Goal: Information Seeking & Learning: Check status

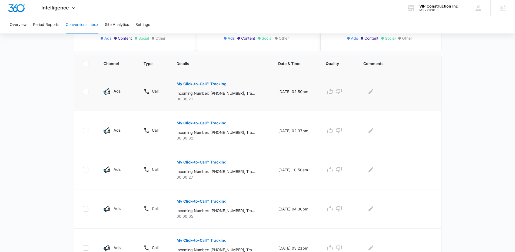
scroll to position [99, 0]
click at [435, 86] on td at bounding box center [399, 90] width 84 height 39
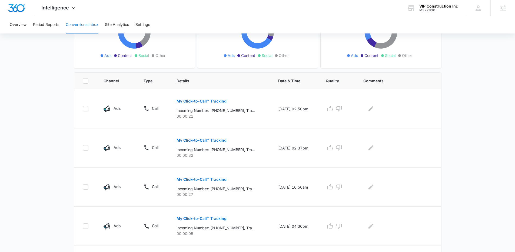
scroll to position [0, 0]
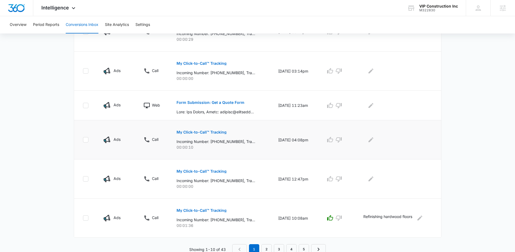
scroll to position [317, 0]
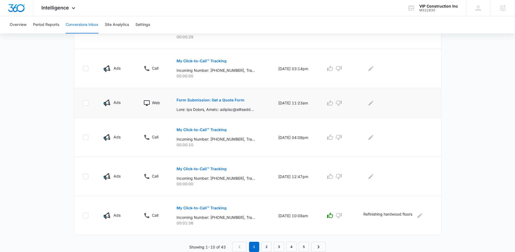
click at [422, 114] on td at bounding box center [399, 103] width 84 height 30
click at [270, 248] on link "2" at bounding box center [266, 247] width 10 height 10
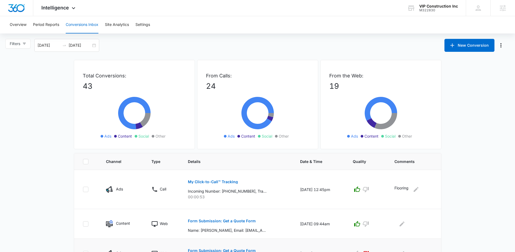
scroll to position [270, 0]
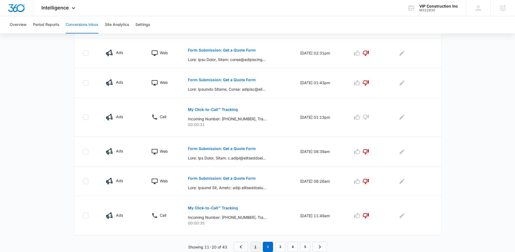
click at [254, 248] on link "1" at bounding box center [255, 247] width 10 height 10
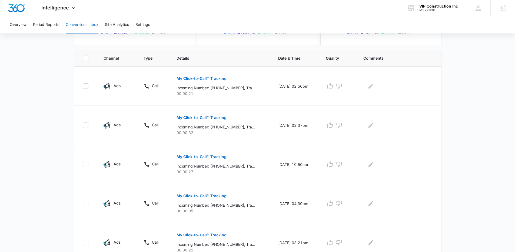
scroll to position [0, 0]
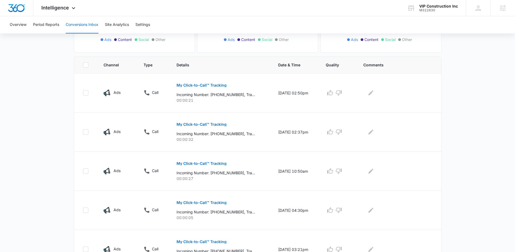
click at [473, 54] on main "Filters 09/10/2025 10/10/2025 New Conversion Total Conversions: 43 Ads Content …" at bounding box center [257, 207] width 515 height 530
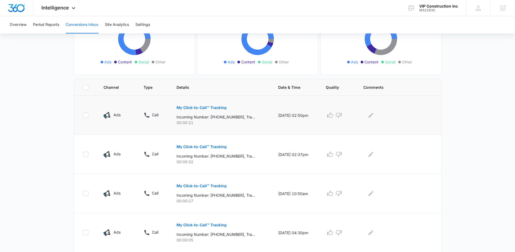
scroll to position [0, 0]
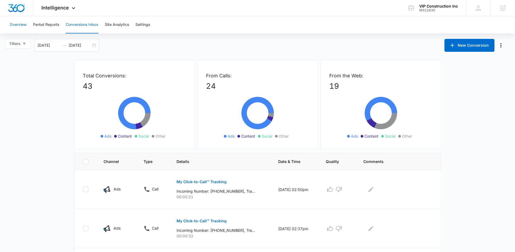
click at [17, 25] on button "Overview" at bounding box center [18, 24] width 17 height 17
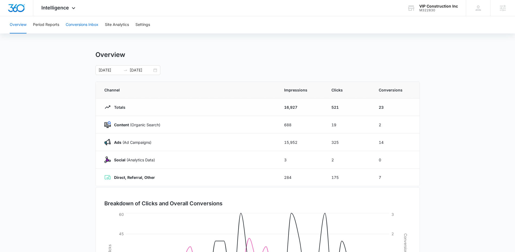
click at [84, 25] on button "Conversions Inbox" at bounding box center [82, 24] width 33 height 17
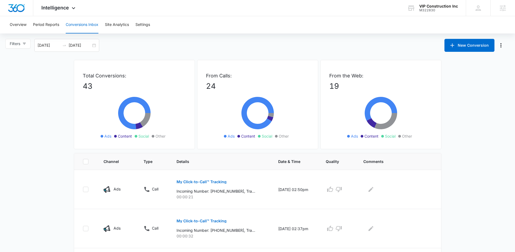
click at [121, 42] on div "Filters 09/10/2025 10/10/2025 New Conversion" at bounding box center [257, 45] width 515 height 13
click at [56, 22] on button "Period Reports" at bounding box center [46, 24] width 26 height 17
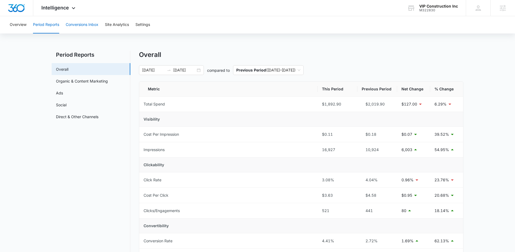
click at [92, 25] on button "Conversions Inbox" at bounding box center [82, 24] width 33 height 17
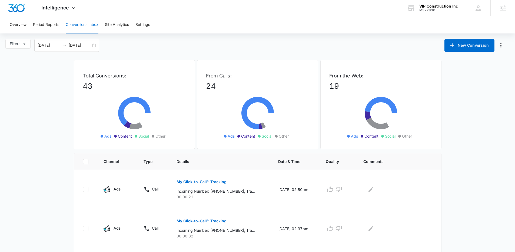
click at [255, 32] on div "Overview Period Reports Conversions Inbox Site Analytics Settings" at bounding box center [257, 24] width 502 height 17
click at [177, 24] on div "Overview Period Reports Conversions Inbox Site Analytics Settings" at bounding box center [257, 24] width 502 height 17
click at [168, 24] on div "Overview Period Reports Conversions Inbox Site Analytics Settings" at bounding box center [257, 24] width 502 height 17
click at [167, 24] on div "Overview Period Reports Conversions Inbox Site Analytics Settings" at bounding box center [257, 24] width 502 height 17
click at [165, 23] on div "Overview Period Reports Conversions Inbox Site Analytics Settings" at bounding box center [257, 24] width 502 height 17
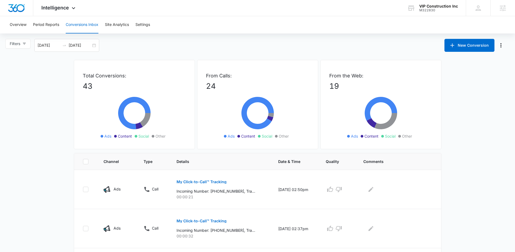
click at [105, 43] on div "Filters 09/10/2025 10/10/2025 New Conversion" at bounding box center [257, 45] width 515 height 13
click at [110, 49] on div "Filters 09/10/2025 10/10/2025 New Conversion" at bounding box center [257, 45] width 515 height 13
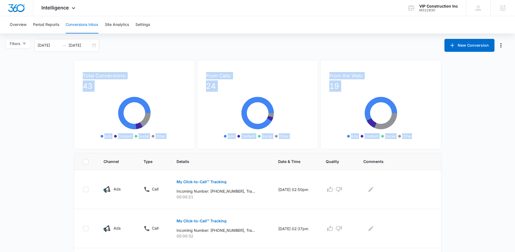
drag, startPoint x: 74, startPoint y: 65, endPoint x: 415, endPoint y: 135, distance: 348.2
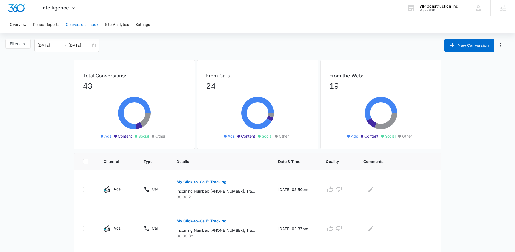
click at [415, 135] on ul "Ads Content Social Other" at bounding box center [381, 136] width 78 height 6
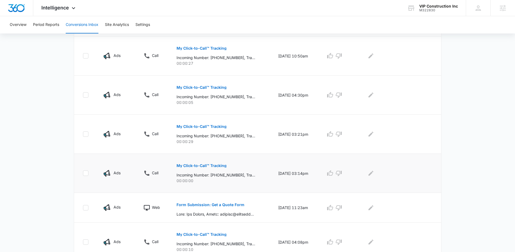
scroll to position [271, 0]
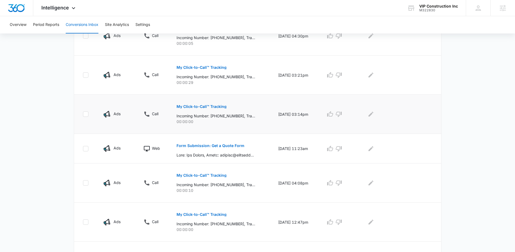
click at [428, 136] on td at bounding box center [399, 149] width 84 height 30
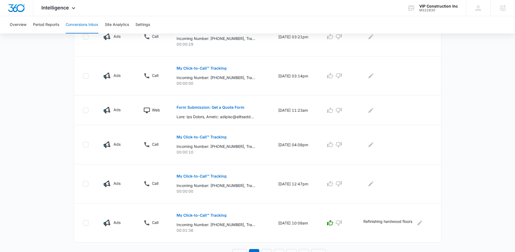
scroll to position [309, 0]
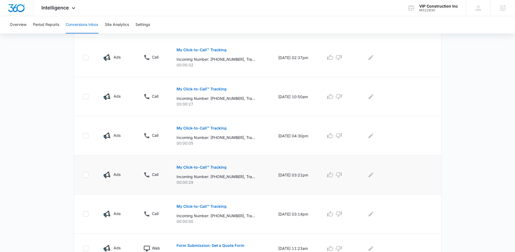
scroll to position [0, 0]
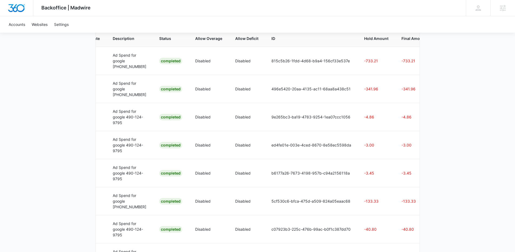
scroll to position [164, 0]
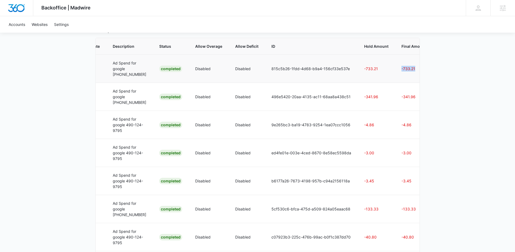
drag, startPoint x: 409, startPoint y: 75, endPoint x: 379, endPoint y: 73, distance: 29.8
click at [379, 73] on tr "Local Service Ad Credits Oct 9 Oct 9 Ad Spend for google 450-234-3750 Completed…" at bounding box center [193, 69] width 483 height 28
click at [379, 73] on td "-733.21" at bounding box center [375, 69] width 37 height 28
drag, startPoint x: 385, startPoint y: 108, endPoint x: 413, endPoint y: 115, distance: 28.4
click at [413, 111] on td "-341.96" at bounding box center [415, 97] width 40 height 28
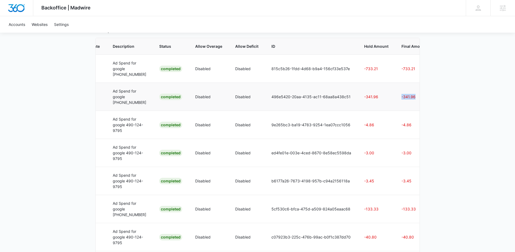
click at [413, 111] on td "-341.96" at bounding box center [415, 97] width 40 height 28
drag, startPoint x: 385, startPoint y: 74, endPoint x: 411, endPoint y: 80, distance: 26.7
click at [411, 80] on td "-733.21" at bounding box center [415, 69] width 40 height 28
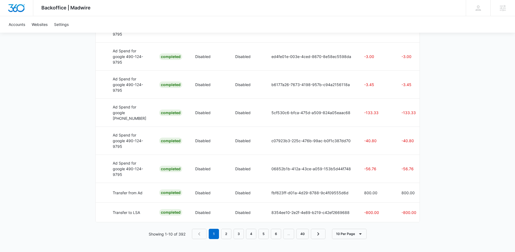
scroll to position [291, 0]
drag, startPoint x: 401, startPoint y: 117, endPoint x: 282, endPoint y: 112, distance: 119.0
click at [282, 112] on tr "Local Service Ad Credits Oct 7 Oct 7 Ad Spend for google 450-234-3750 Completed…" at bounding box center [193, 113] width 483 height 28
click at [282, 112] on td "5cf530c6-bfca-475d-a509-824a05eaac68" at bounding box center [311, 113] width 93 height 28
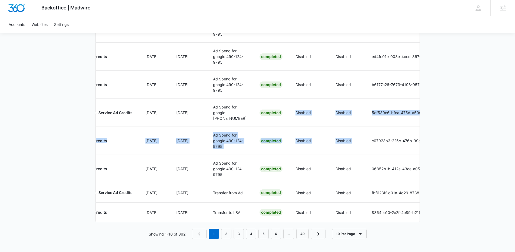
scroll to position [0, 144]
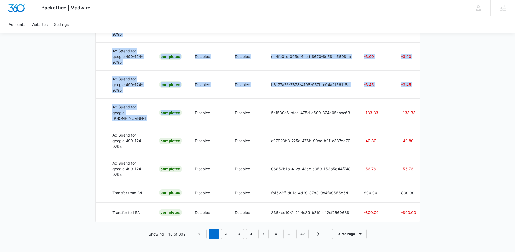
drag, startPoint x: 147, startPoint y: 121, endPoint x: 421, endPoint y: 129, distance: 273.6
click at [396, 127] on td "-133.33" at bounding box center [414, 113] width 40 height 28
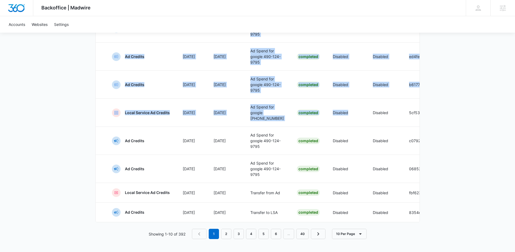
scroll to position [0, 0]
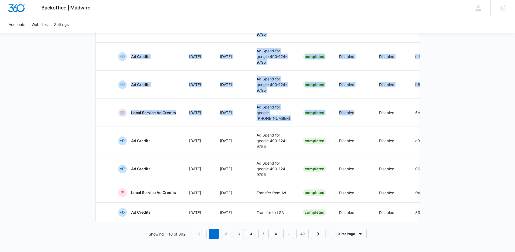
drag, startPoint x: 168, startPoint y: 122, endPoint x: 62, endPoint y: 109, distance: 106.4
click at [168, 125] on td "Local Service Ad Credits" at bounding box center [147, 113] width 71 height 28
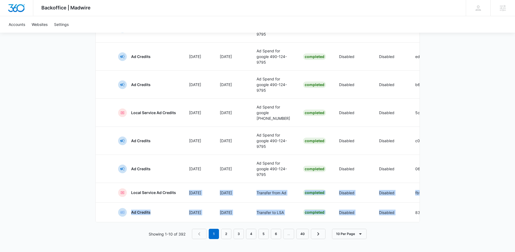
scroll to position [0, 144]
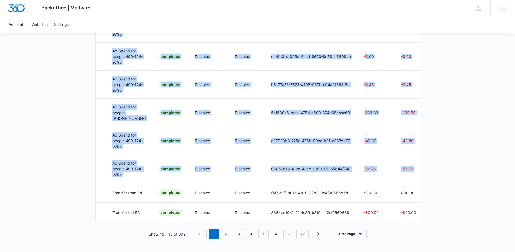
drag, startPoint x: 275, startPoint y: 212, endPoint x: 447, endPoint y: 227, distance: 173.1
click at [403, 203] on td "800.00" at bounding box center [414, 193] width 40 height 20
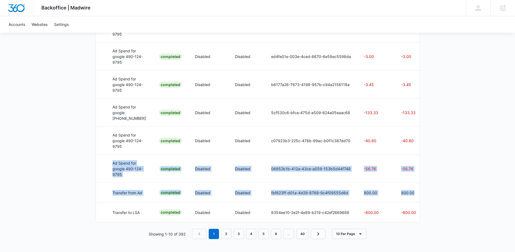
scroll to position [0, 0]
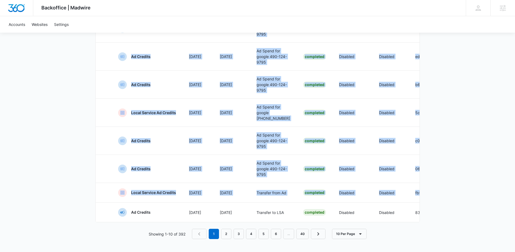
drag, startPoint x: 404, startPoint y: 215, endPoint x: 85, endPoint y: 172, distance: 322.3
click at [171, 176] on td "Ad Credits" at bounding box center [147, 169] width 71 height 28
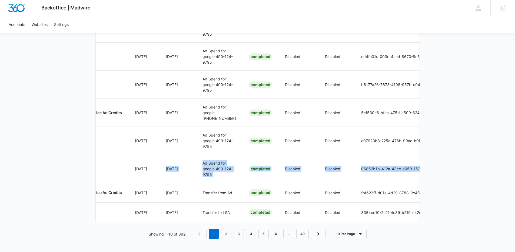
scroll to position [0, 144]
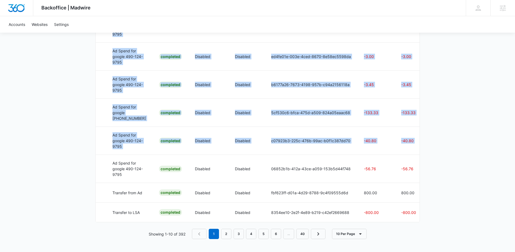
drag, startPoint x: 269, startPoint y: 196, endPoint x: 423, endPoint y: 200, distance: 154.1
click at [400, 183] on td "-56.76" at bounding box center [414, 169] width 40 height 28
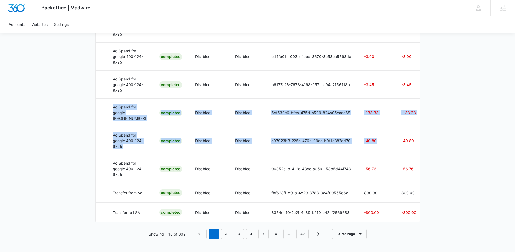
scroll to position [0, 0]
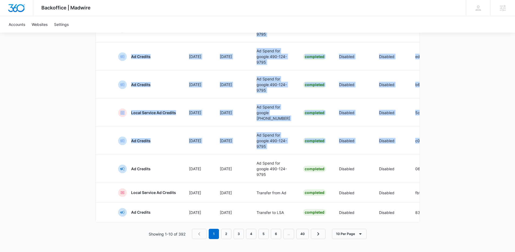
drag, startPoint x: 297, startPoint y: 169, endPoint x: 73, endPoint y: 141, distance: 225.5
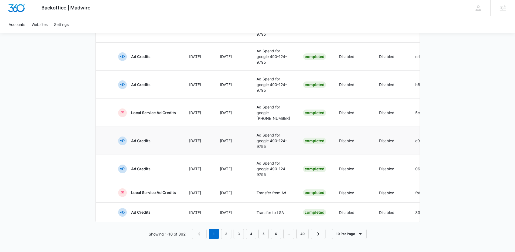
click at [217, 153] on td "Oct 7" at bounding box center [231, 141] width 37 height 28
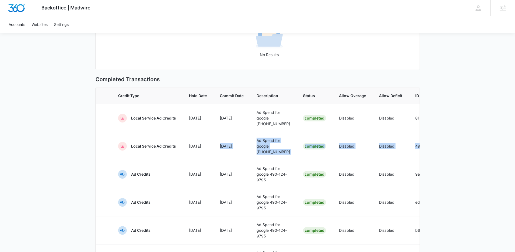
scroll to position [0, 144]
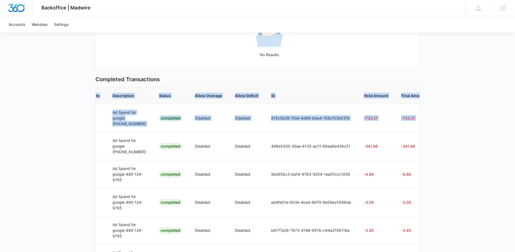
drag, startPoint x: 368, startPoint y: 163, endPoint x: 483, endPoint y: 171, distance: 115.9
click at [483, 171] on div "Backoffice | Madwire Apps Settings NF Niall Fowler niall.fowler@madwire.com My …" at bounding box center [257, 141] width 515 height 513
click at [413, 160] on td "-341.96" at bounding box center [414, 146] width 40 height 28
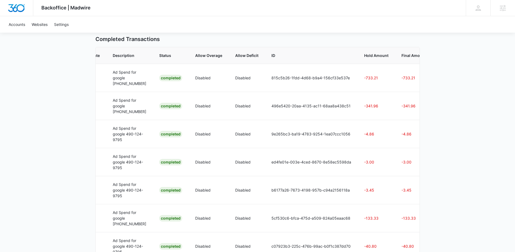
scroll to position [0, 0]
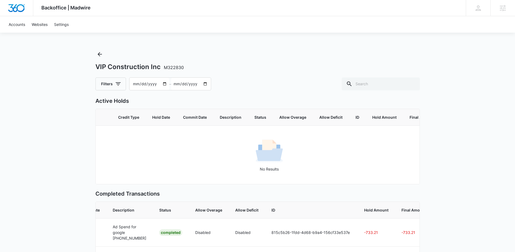
click at [237, 58] on div "VIP Construction Inc M322830 Filters 2025-08-11 – 2025-10-10" at bounding box center [257, 70] width 324 height 41
click at [101, 51] on icon "Back" at bounding box center [99, 54] width 6 height 6
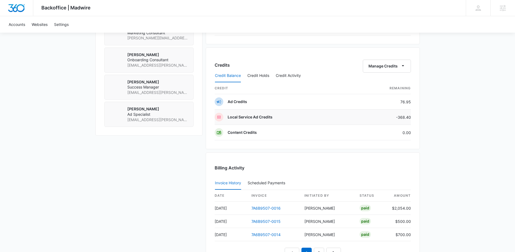
scroll to position [417, 0]
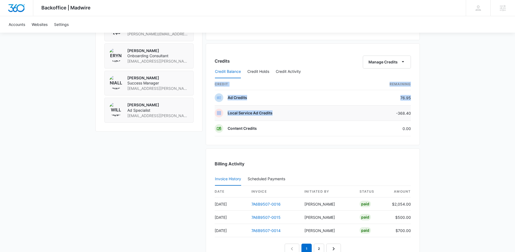
drag, startPoint x: 411, startPoint y: 117, endPoint x: 386, endPoint y: 108, distance: 26.3
click at [386, 108] on div "Credits Manage Credits Credit Balance Credit Holds Credit Activity credit Remai…" at bounding box center [313, 94] width 214 height 102
click at [386, 108] on td "-368.40" at bounding box center [381, 113] width 57 height 15
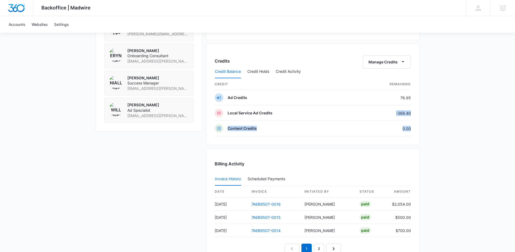
drag, startPoint x: 386, startPoint y: 108, endPoint x: 431, endPoint y: 136, distance: 52.9
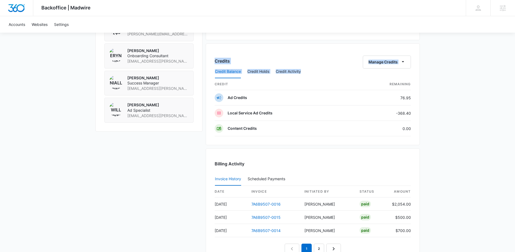
drag, startPoint x: 416, startPoint y: 132, endPoint x: 209, endPoint y: 61, distance: 219.8
click at [209, 61] on div "Credits Manage Credits Credit Balance Credit Holds Credit Activity credit Remai…" at bounding box center [313, 94] width 214 height 102
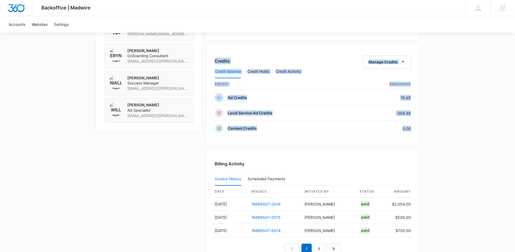
drag, startPoint x: 209, startPoint y: 61, endPoint x: 407, endPoint y: 138, distance: 212.9
click at [407, 138] on div "Credits Manage Credits Credit Balance Credit Holds Credit Activity credit Remai…" at bounding box center [313, 94] width 214 height 102
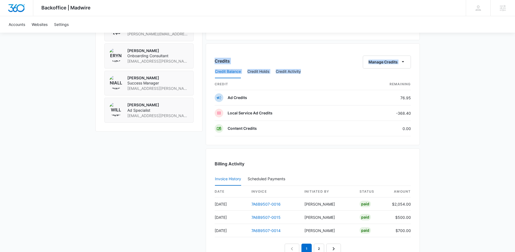
drag, startPoint x: 205, startPoint y: 56, endPoint x: 425, endPoint y: 130, distance: 232.0
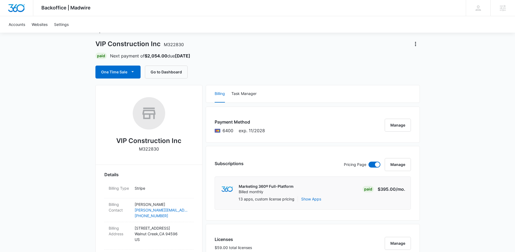
scroll to position [0, 0]
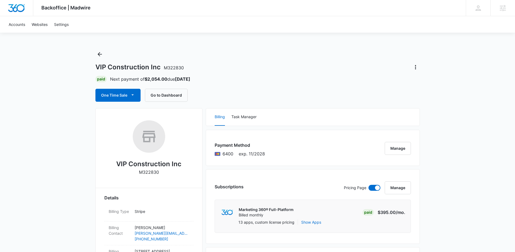
click at [193, 71] on div "VIP Construction Inc M322830" at bounding box center [257, 67] width 324 height 9
drag, startPoint x: 193, startPoint y: 74, endPoint x: 88, endPoint y: 60, distance: 106.0
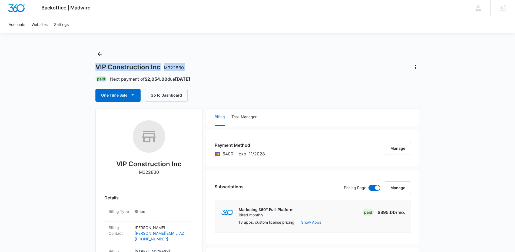
drag, startPoint x: 88, startPoint y: 60, endPoint x: 190, endPoint y: 83, distance: 103.8
click at [199, 83] on div "VIP Construction Inc M322830 Paid Next payment of $2,054.00 due Nov 6 One Time …" at bounding box center [257, 76] width 324 height 52
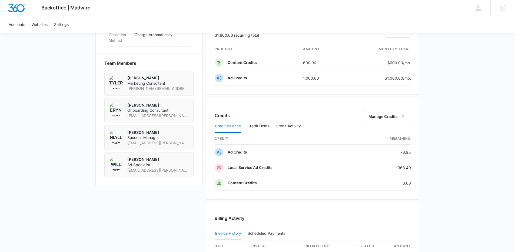
scroll to position [369, 0]
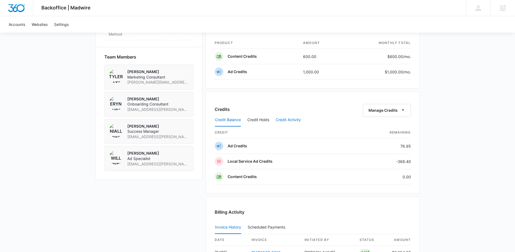
click at [289, 115] on button "Credit Activity" at bounding box center [288, 120] width 25 height 13
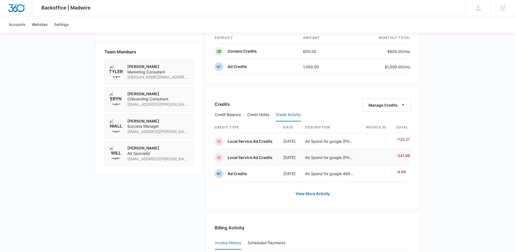
scroll to position [378, 0]
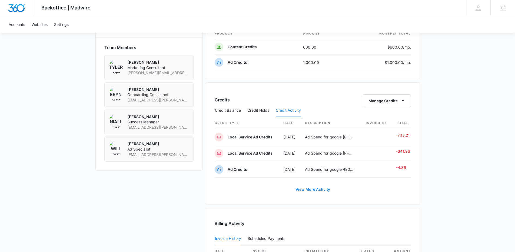
click at [310, 191] on link "View More Activity" at bounding box center [312, 189] width 45 height 13
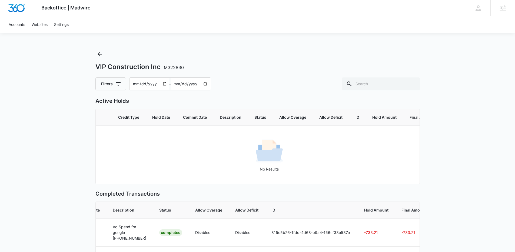
click at [295, 49] on div "Backoffice | Madwire Apps Settings NF Niall Fowler niall.fowler@madwire.com My …" at bounding box center [257, 256] width 515 height 513
click at [252, 44] on div "Backoffice | Madwire Apps Settings NF Niall Fowler niall.fowler@madwire.com My …" at bounding box center [257, 256] width 515 height 513
drag, startPoint x: 414, startPoint y: 37, endPoint x: 352, endPoint y: 0, distance: 72.2
click at [414, 37] on div "Backoffice | Madwire Apps Settings NF Niall Fowler niall.fowler@madwire.com My …" at bounding box center [257, 256] width 515 height 513
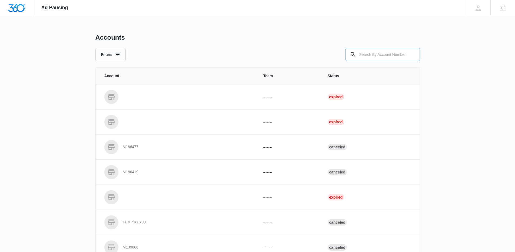
click at [369, 53] on input "text" at bounding box center [382, 54] width 74 height 13
type input "M322830"
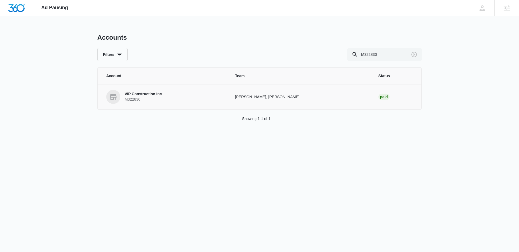
click at [192, 91] on link "VIP Construction Inc M322830" at bounding box center [164, 97] width 116 height 14
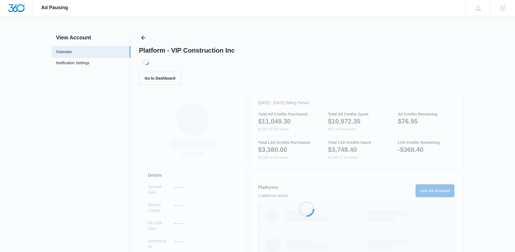
scroll to position [71, 0]
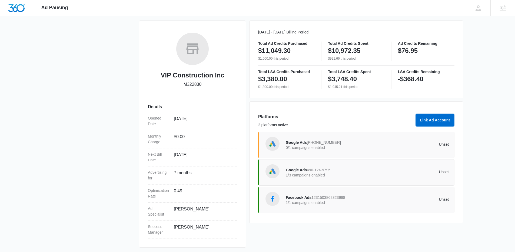
click at [337, 202] on p "1/1 campaigns enabled" at bounding box center [327, 203] width 82 height 4
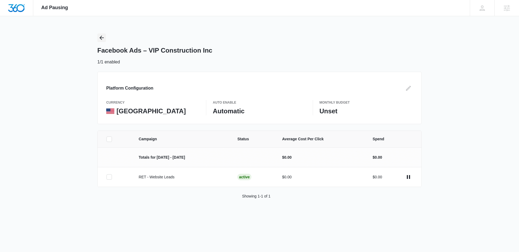
click at [100, 39] on icon "Back" at bounding box center [101, 38] width 6 height 6
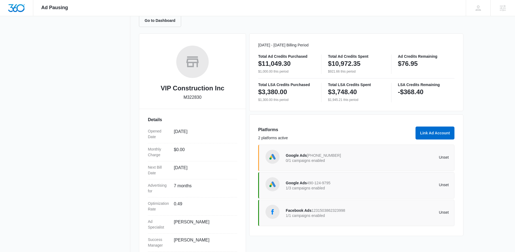
scroll to position [73, 0]
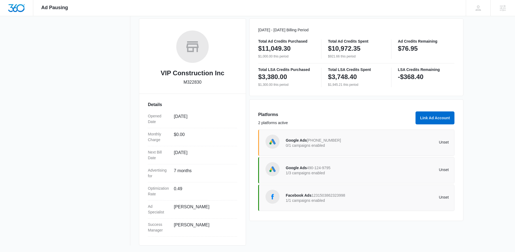
click at [358, 170] on div "Google Ads 490-124-9795 1/3 campaigns enabled" at bounding box center [327, 170] width 82 height 11
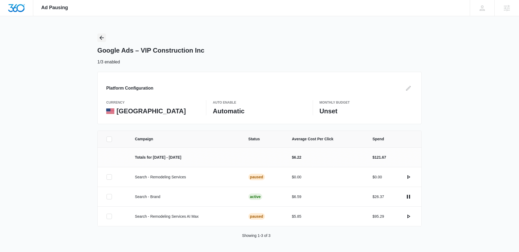
click at [98, 37] on button "Back" at bounding box center [101, 38] width 9 height 9
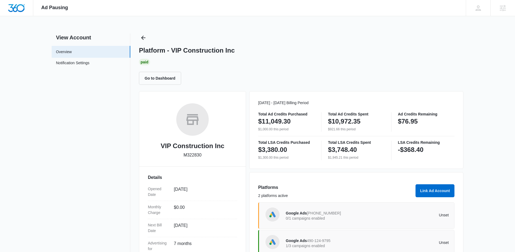
scroll to position [73, 0]
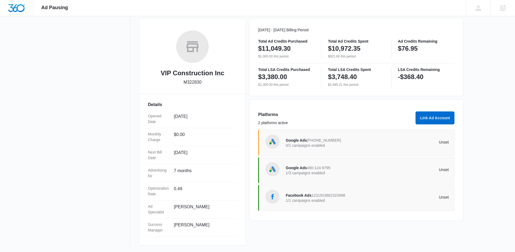
click at [359, 201] on p "1/1 campaigns enabled" at bounding box center [327, 201] width 82 height 4
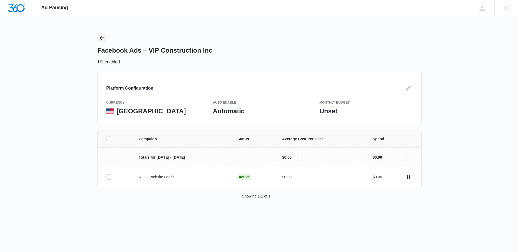
click at [100, 39] on icon "Back" at bounding box center [101, 38] width 4 height 4
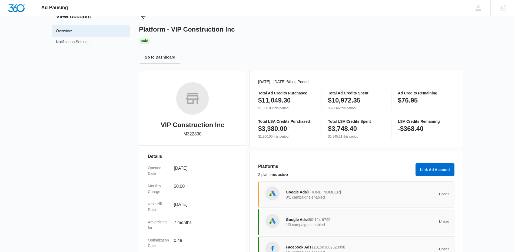
scroll to position [73, 0]
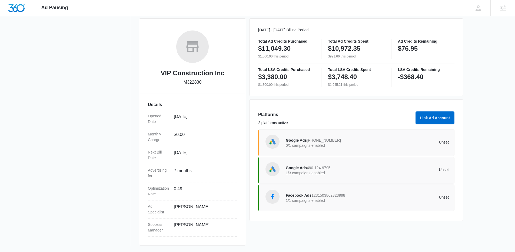
click at [334, 204] on div "Facebook Ads 1231503862323998 1/1 campaigns enabled Unset" at bounding box center [367, 197] width 163 height 15
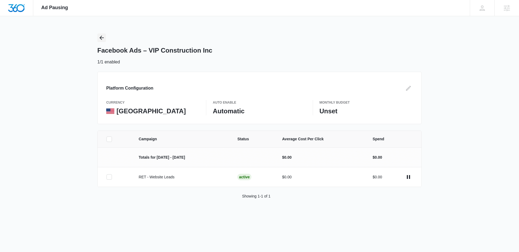
click at [104, 39] on icon "Back" at bounding box center [101, 38] width 6 height 6
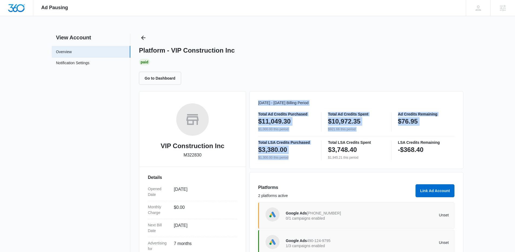
drag, startPoint x: 324, startPoint y: 119, endPoint x: 313, endPoint y: 159, distance: 41.8
click at [313, 159] on div "Platform - VIP Construction Inc Paid Go to Dashboard VIP Construction Inc M3228…" at bounding box center [301, 176] width 324 height 285
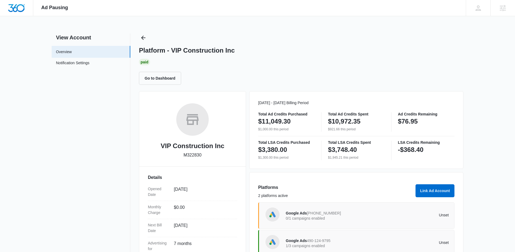
click at [440, 161] on div "Oct 01 - Oct 31 Billing Period Total Ad Credits Purchased $11,049.30 $1,000.00 …" at bounding box center [356, 130] width 214 height 78
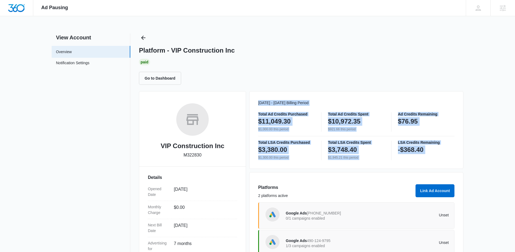
drag, startPoint x: 440, startPoint y: 161, endPoint x: 257, endPoint y: 99, distance: 193.5
click at [257, 99] on div "Oct 01 - Oct 31 Billing Period Total Ad Credits Purchased $11,049.30 $1,000.00 …" at bounding box center [356, 130] width 214 height 78
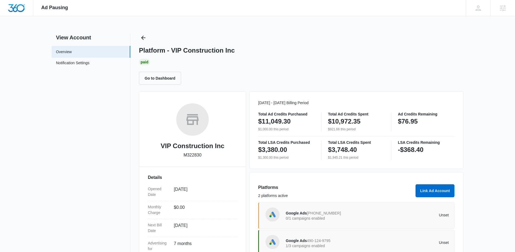
click at [118, 118] on nav "View Account Overview Notification Settings 0" at bounding box center [91, 176] width 79 height 285
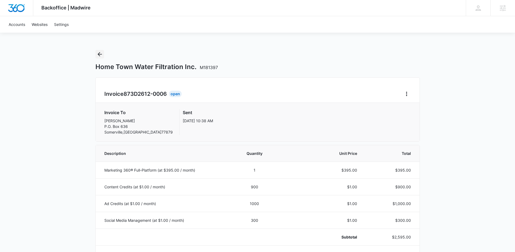
click at [101, 52] on icon "Back" at bounding box center [99, 54] width 6 height 6
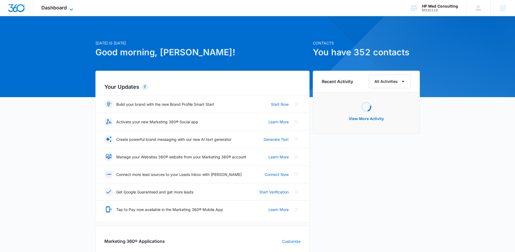
click at [63, 7] on span "Dashboard" at bounding box center [53, 8] width 25 height 6
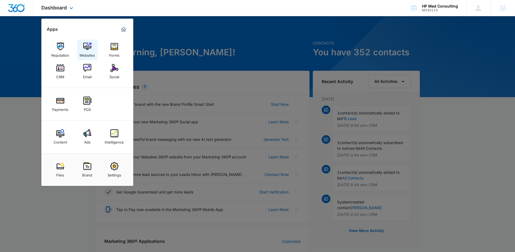
click at [79, 43] on link "Websites" at bounding box center [87, 50] width 21 height 21
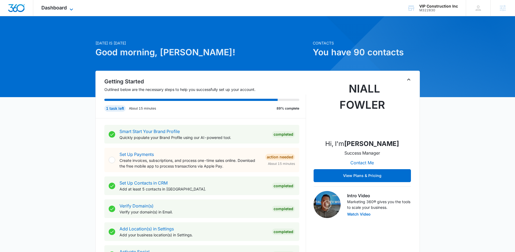
click at [66, 6] on span "Dashboard" at bounding box center [53, 8] width 25 height 6
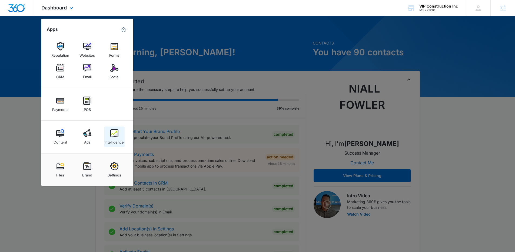
click at [114, 127] on link "Intelligence" at bounding box center [114, 137] width 21 height 21
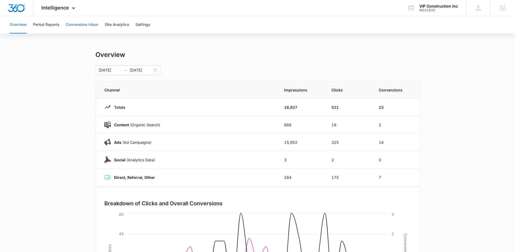
click at [83, 28] on button "Conversions Inbox" at bounding box center [82, 24] width 33 height 17
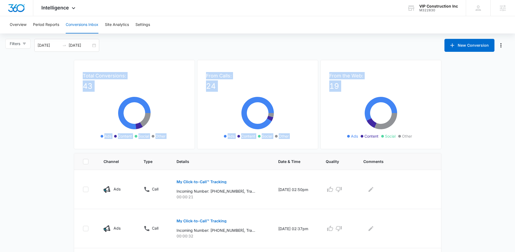
drag, startPoint x: 196, startPoint y: 115, endPoint x: 400, endPoint y: 149, distance: 206.7
click at [400, 149] on div "Total Conversions: 43 Ads Content Social Other From Calls: 24 Ads Content Socia…" at bounding box center [257, 106] width 367 height 93
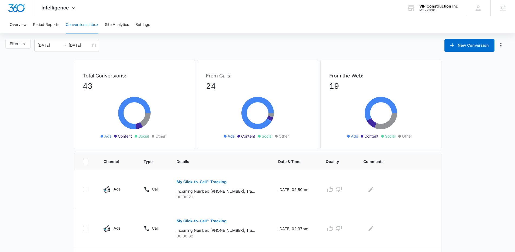
click at [274, 24] on div "Overview Period Reports Conversions Inbox Site Analytics Settings" at bounding box center [257, 24] width 502 height 17
